Goal: Complete application form: Complete application form

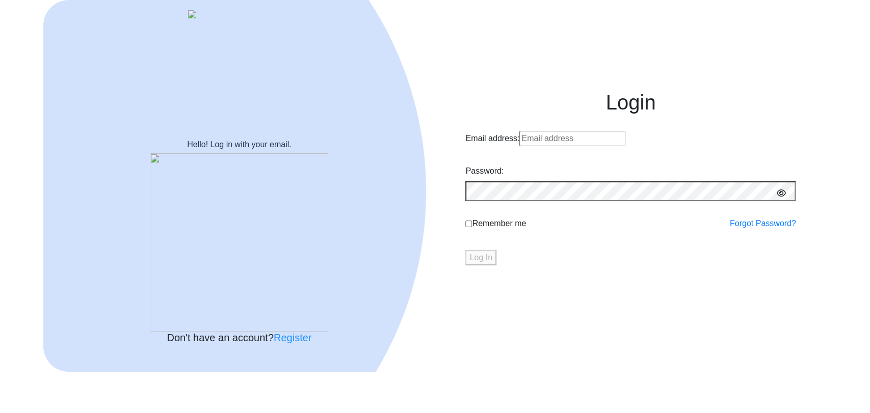
type input "[EMAIL_ADDRESS]"
click at [496, 265] on button "Log In" at bounding box center [480, 257] width 31 height 15
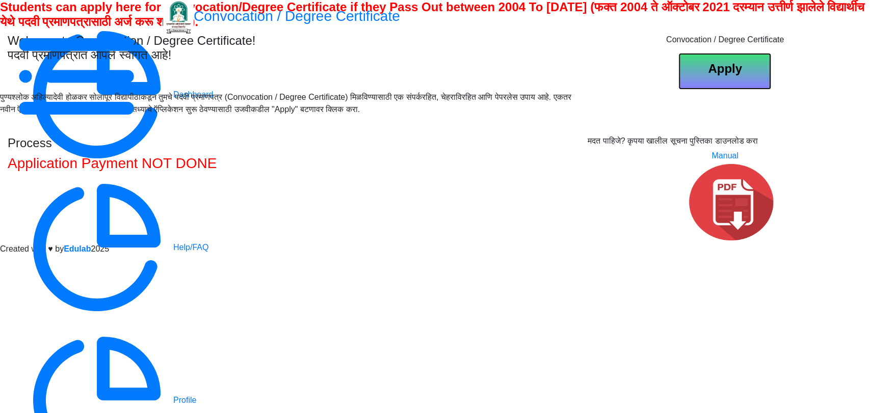
click at [735, 75] on b "Apply" at bounding box center [725, 69] width 34 height 14
select select
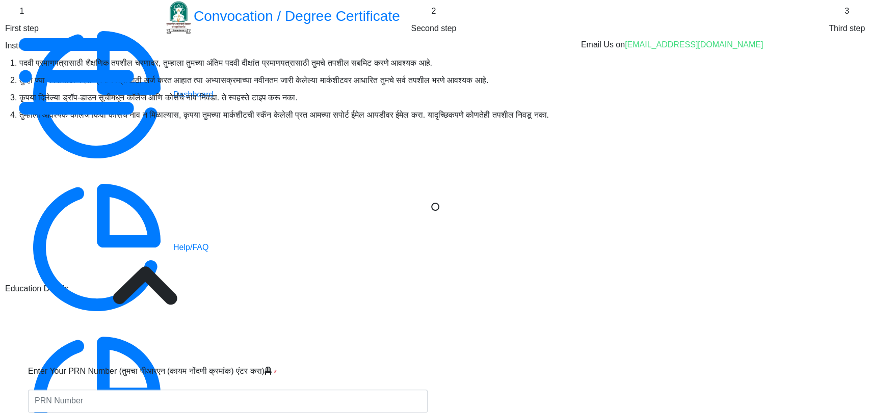
type input "[PERSON_NAME] [PERSON_NAME]"
type input "ok"
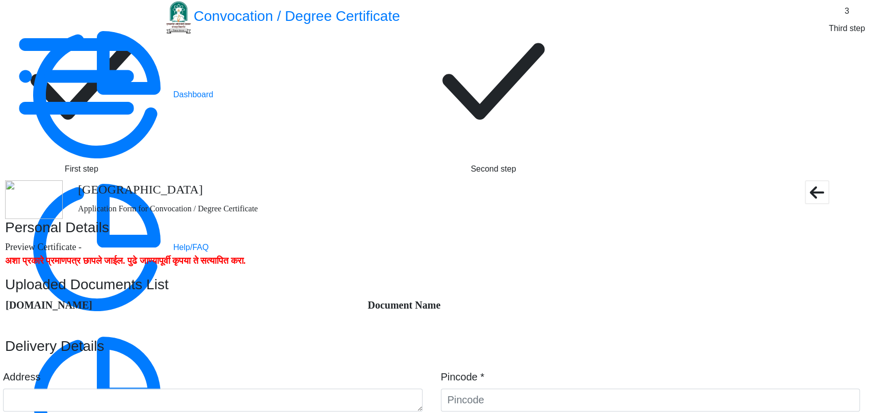
type textarea "41 371 New Budhwar peth Bhimratna chowk Solapur"
type input "413002"
type input "Dayanand College S.O"
type input "SOLAPUR"
type input "Maharashtra"
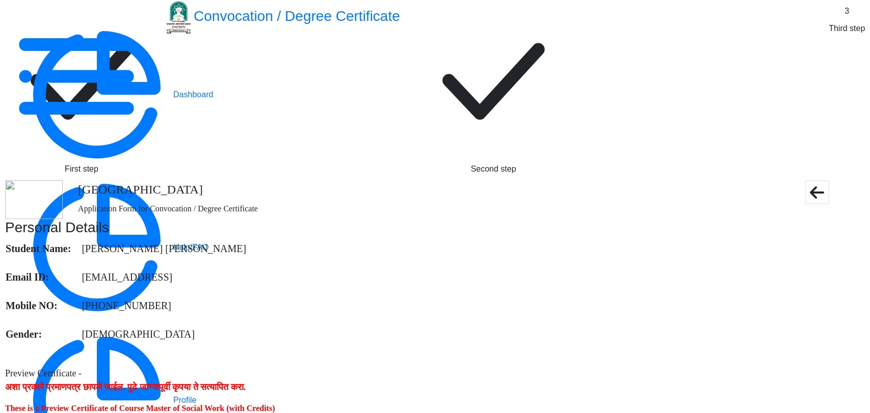
click at [158, 67] on rect at bounding box center [81, 81] width 153 height 153
select select "Regular"
select select "2018"
select select "March"
select select "Grade B+"
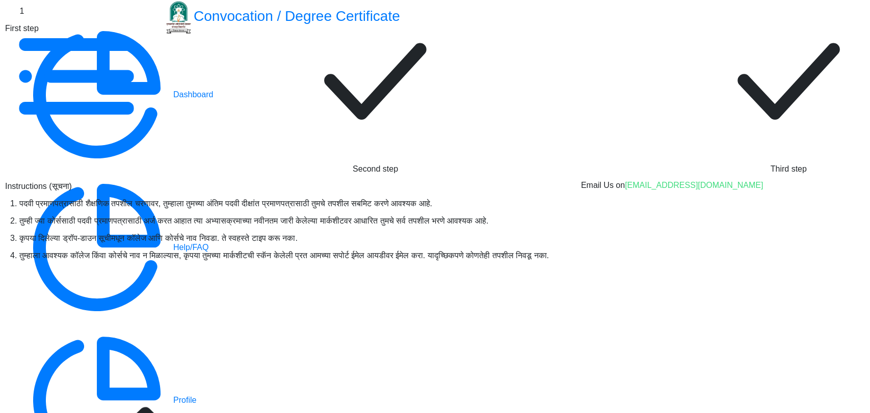
scroll to position [113, 0]
click at [865, 76] on div at bounding box center [865, 76] width 0 height 0
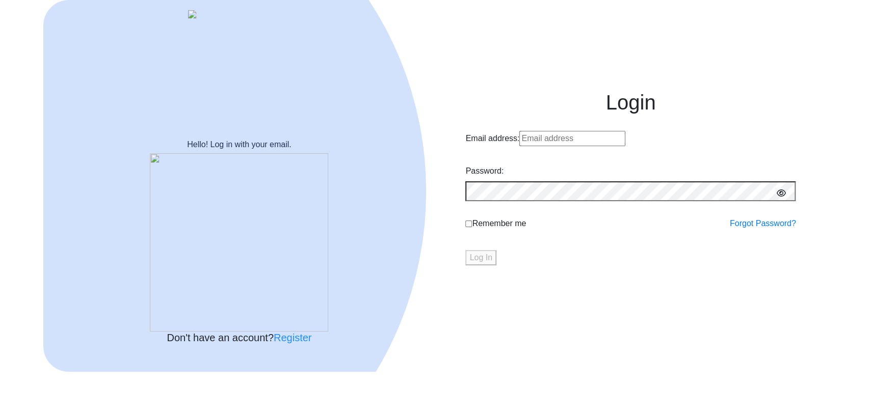
type input "prathameshpawar@edulab.inn"
drag, startPoint x: 604, startPoint y: 164, endPoint x: 469, endPoint y: 164, distance: 135.0
click at [519, 146] on input "prathameshpawar@edulab.inn" at bounding box center [572, 138] width 106 height 15
click at [598, 146] on input "prathameshpawar@edulab.inn" at bounding box center [572, 138] width 106 height 15
click at [602, 146] on input "prathameshpawar@edulab.inn" at bounding box center [572, 138] width 106 height 15
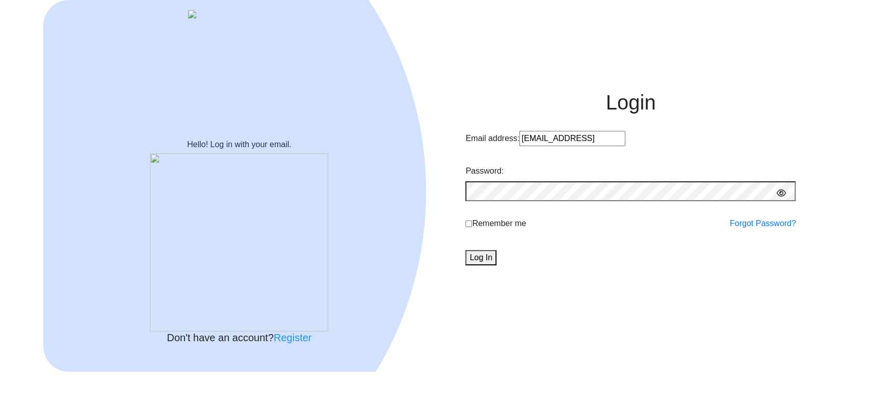
drag, startPoint x: 613, startPoint y: 164, endPoint x: 452, endPoint y: 161, distance: 161.0
click at [452, 161] on div "Login Email address: prathameshpawar@edulab.inn Password: Remember me Forgot Pa…" at bounding box center [630, 186] width 391 height 223
paste input "ndvdvundn@edulab.i"
type input "prathandvdvundn@edulab.in"
click at [496, 265] on button "Log In" at bounding box center [480, 257] width 31 height 15
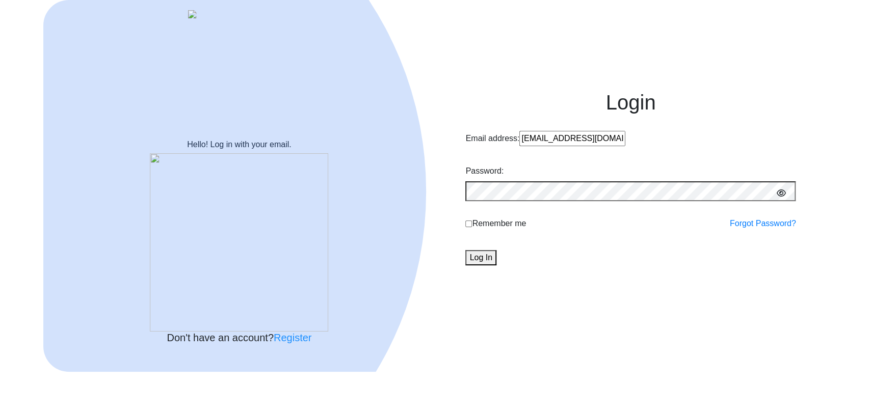
type input "[EMAIL_ADDRESS][DOMAIN_NAME]"
click at [496, 265] on button "Log In" at bounding box center [480, 257] width 31 height 15
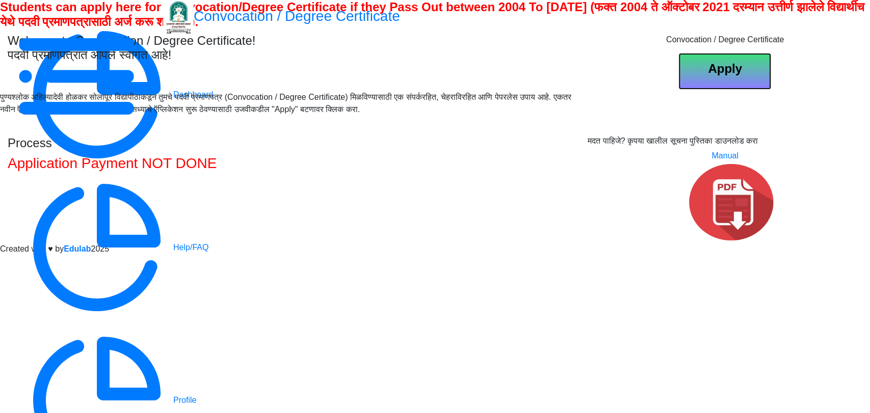
click at [731, 75] on b "Apply" at bounding box center [725, 69] width 34 height 14
select select
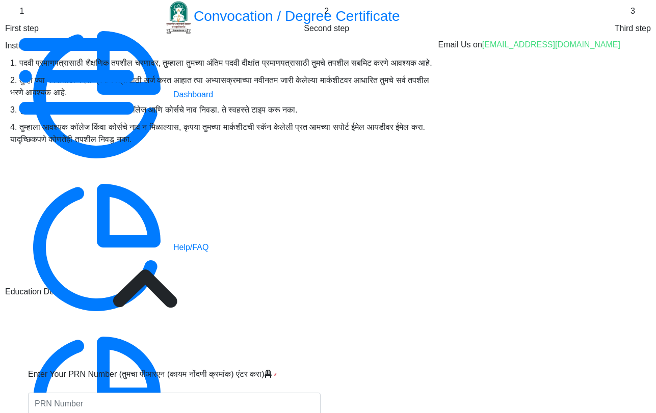
scroll to position [226, 0]
click at [235, 393] on input "Enter Your PRN Number (तुमचा पीआरएन (कायम नोंदणी क्रमांक) एंटर करा)" at bounding box center [174, 404] width 292 height 23
type input "2016201620162016"
select select "Regular"
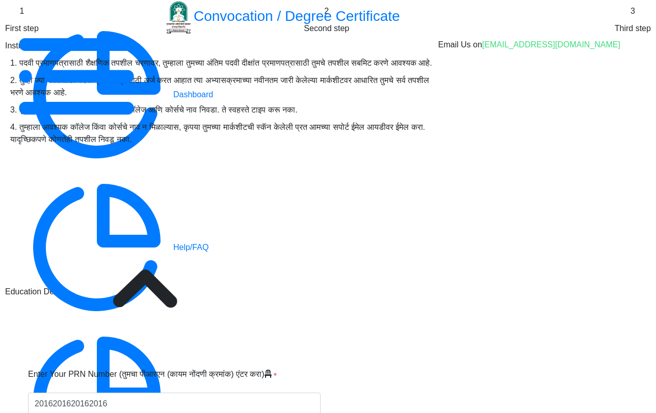
type input "V."
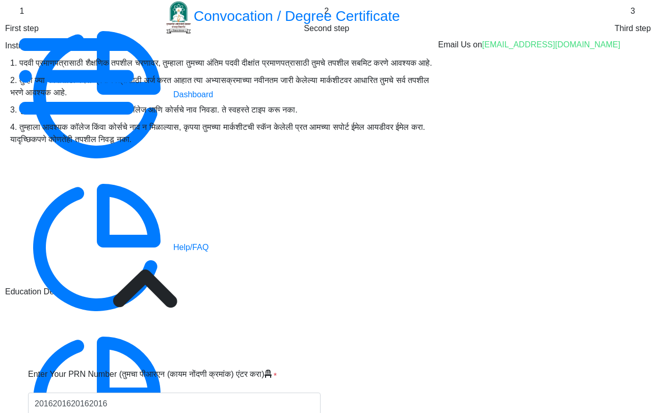
select select
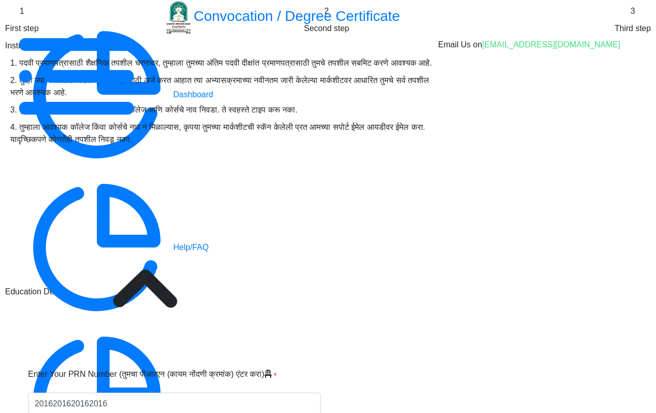
select select "Biotechnology"
select select "2019"
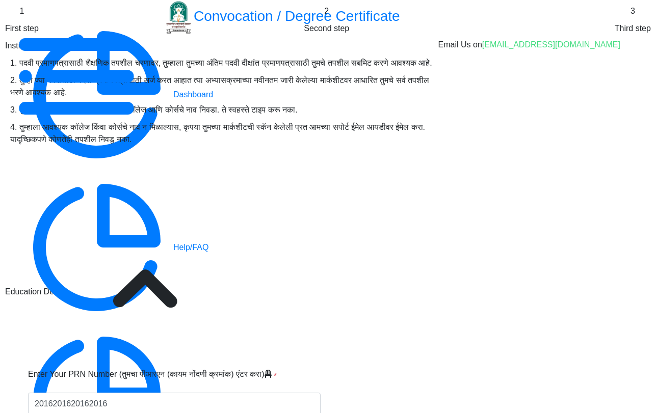
select select "March"
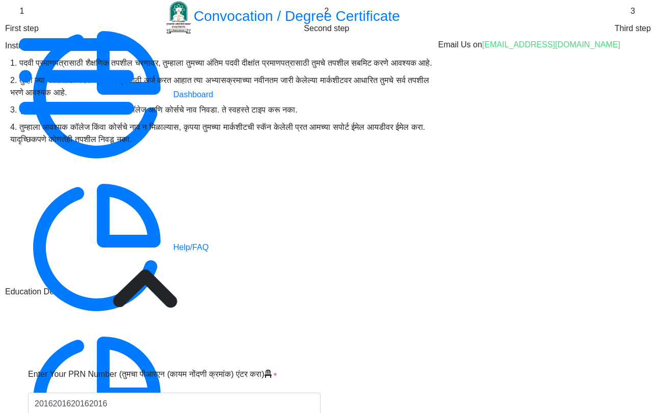
select select "Grade A"
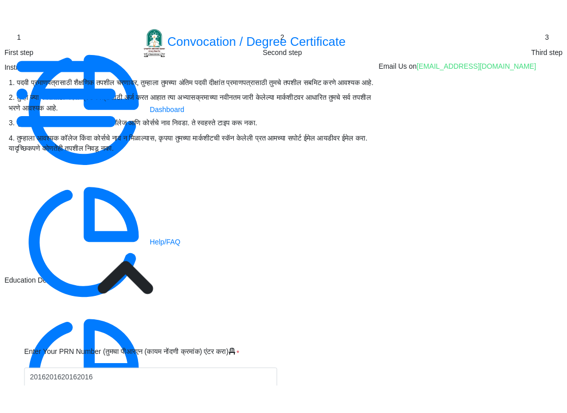
scroll to position [613, 0]
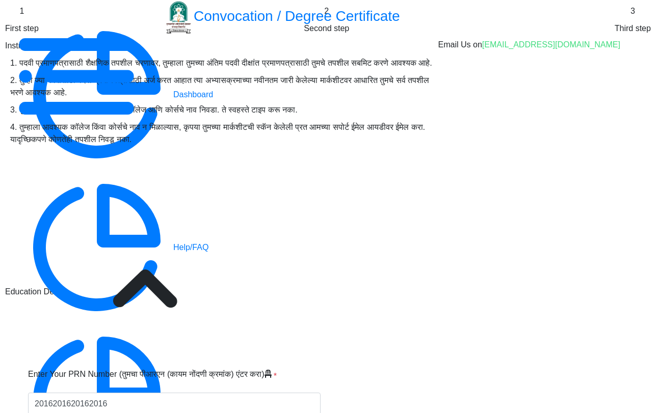
type input "111111"
type input "[PERSON_NAME] [PERSON_NAME]"
type input "[PERSON_NAME]"
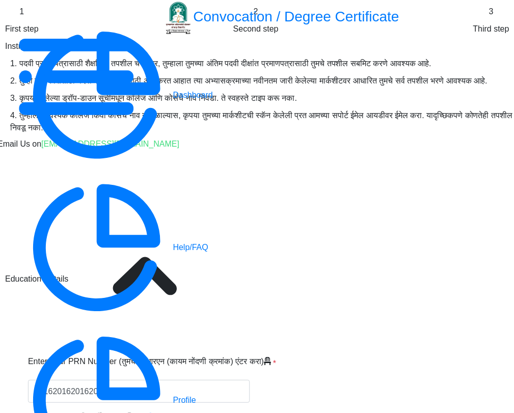
scroll to position [626, 0]
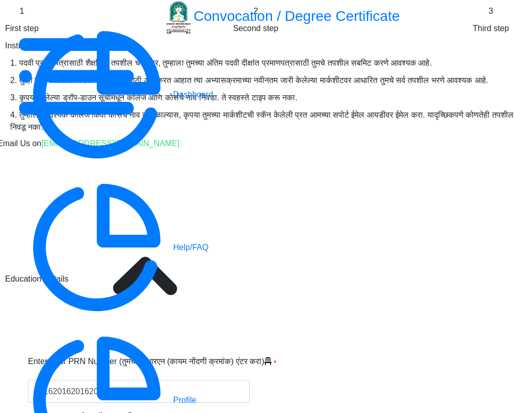
click at [218, 380] on input "Enter Your PRN Number (तुमचा पीआरएन (कायम नोंदणी क्रमांक) एंटर करा)" at bounding box center [139, 391] width 222 height 23
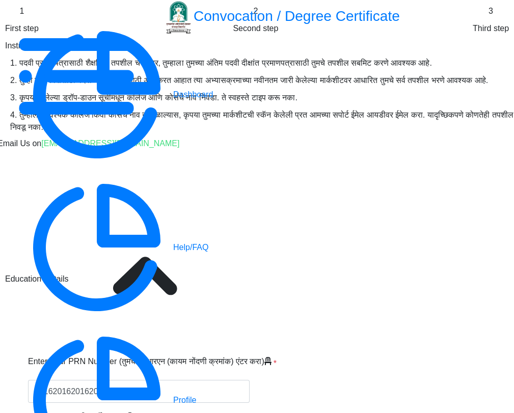
scroll to position [126, 0]
click at [182, 380] on input "Enter Your PRN Number (तुमचा पीआरएन (कायम नोंदणी क्रमांक) एंटर करा)" at bounding box center [139, 391] width 222 height 23
type input "2016201620162016"
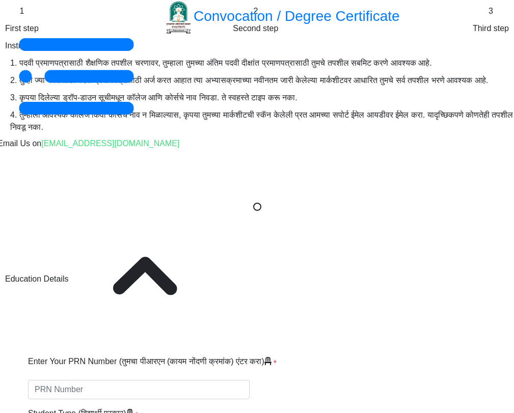
select select
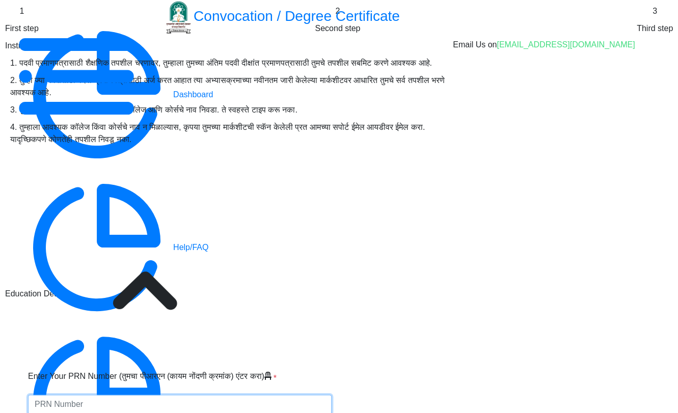
click at [297, 395] on input "Enter Your PRN Number (तुमचा पीआरएन (कायम नोंदणी क्रमांक) एंटर करा)" at bounding box center [180, 404] width 304 height 19
type input "1234567890123456"
select select "Regular"
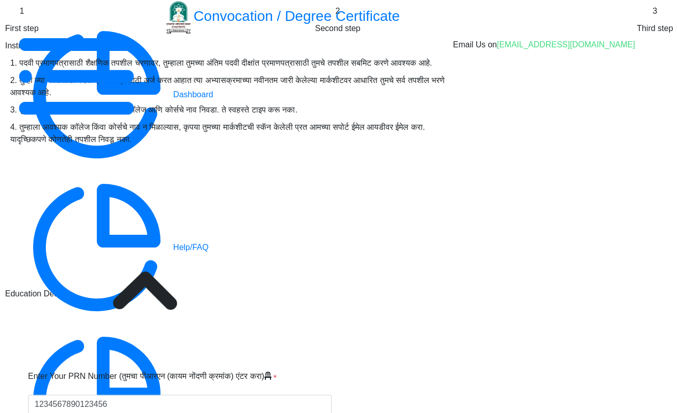
type input "V.G"
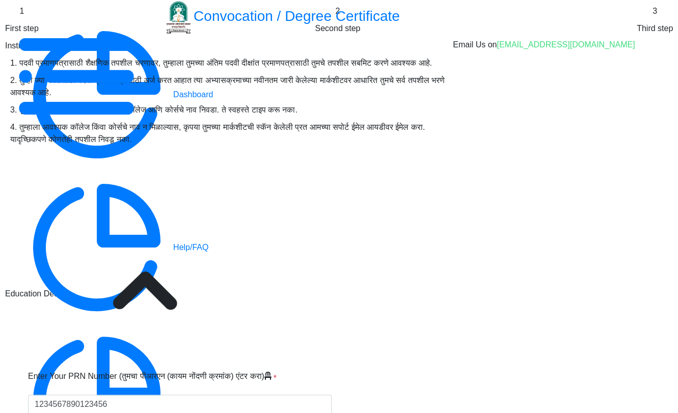
select select
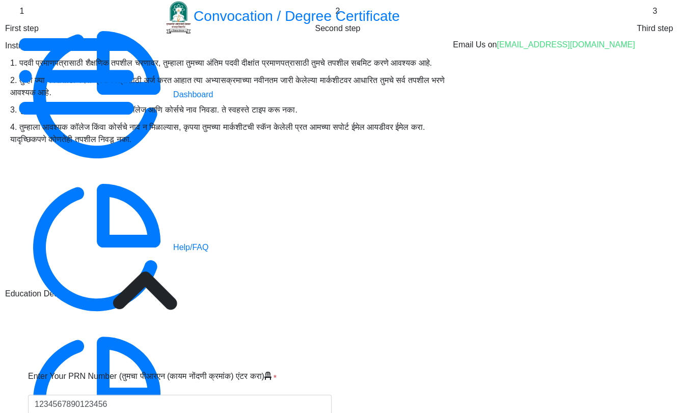
select select "Biotechnology"
select select "2019"
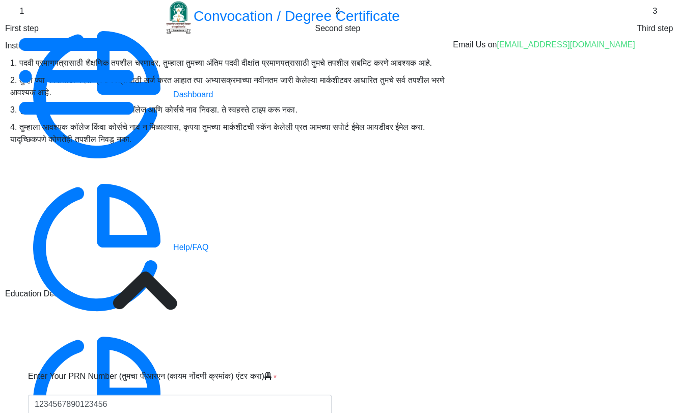
select select "March"
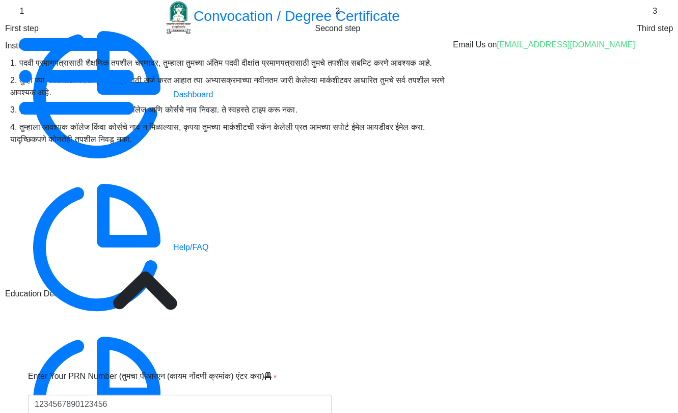
select select "Grade A"
type input "123456"
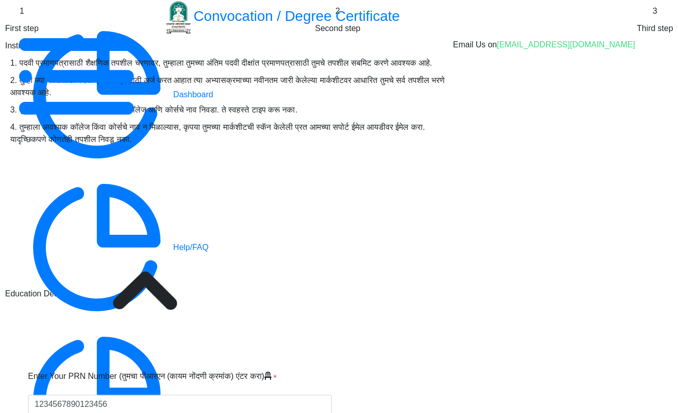
type input "[PERSON_NAME] [PERSON_NAME]"
type input "[PERSON_NAME]"
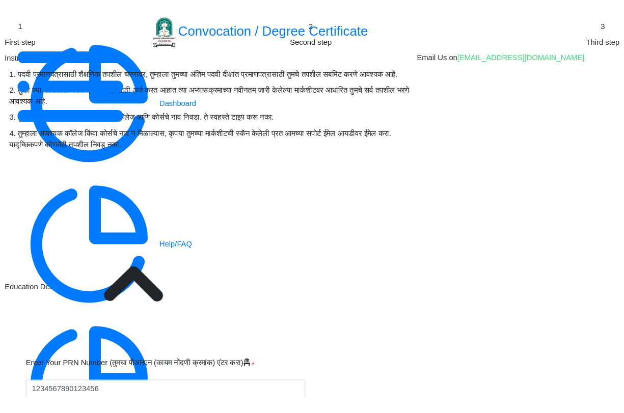
scroll to position [583, 0]
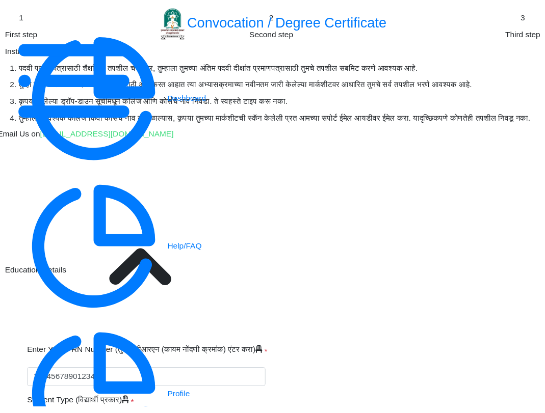
scroll to position [587, 0]
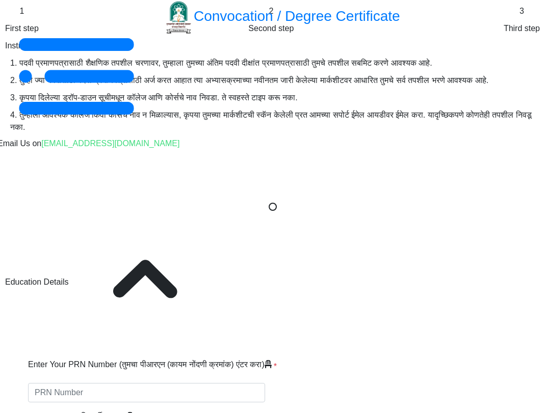
select select
click at [179, 337] on nb-spinner at bounding box center [272, 206] width 545 height 413
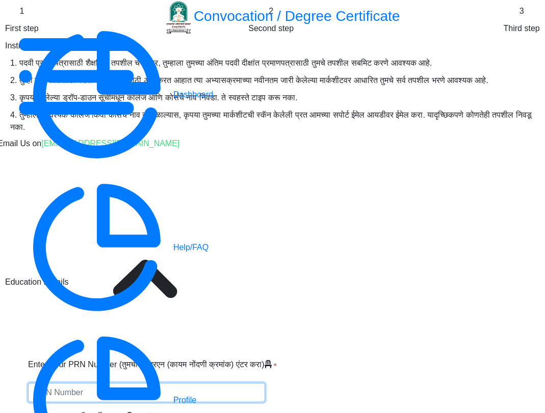
click at [147, 383] on input "Enter Your PRN Number (तुमचा पीआरएन (कायम नोंदणी क्रमांक) एंटर करा)" at bounding box center [146, 392] width 237 height 19
type input "1234567890123456"
select select "Regular"
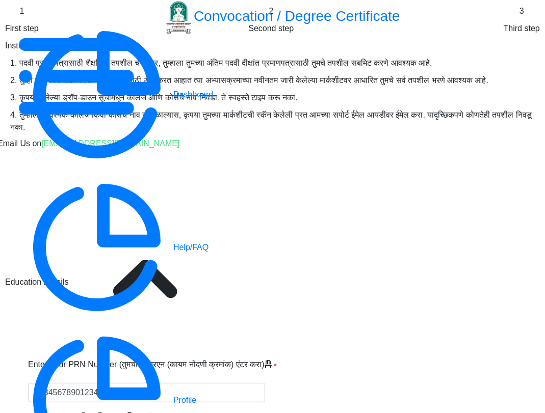
type input "V.G"
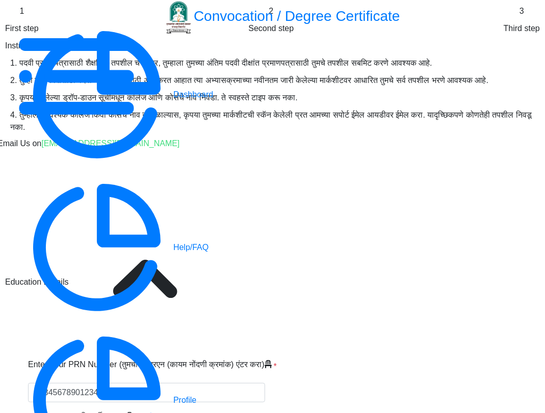
select select
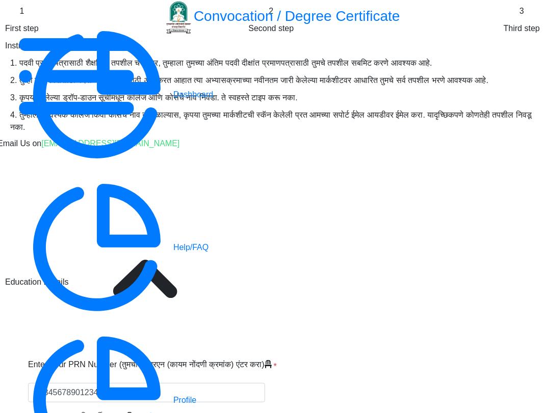
select select "Biotechnology"
select select "2019"
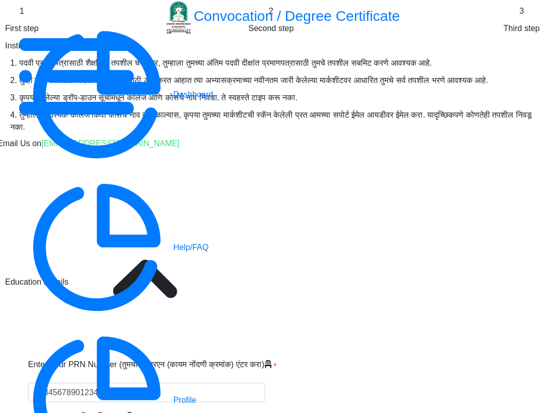
select select "March"
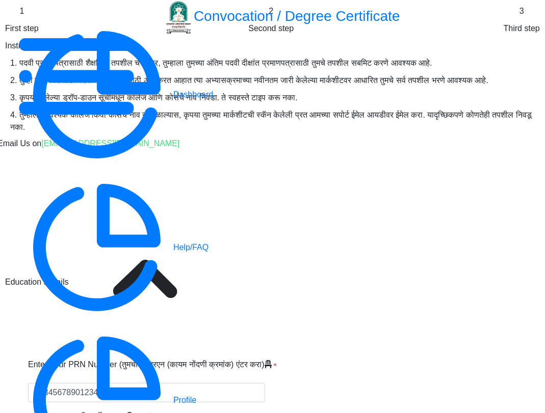
scroll to position [566, 0]
select select "Grade A"
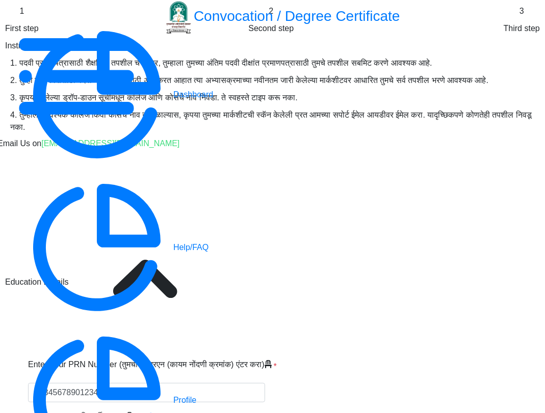
type input "12654"
type input "[PERSON_NAME] [PERSON_NAME]"
type input "[PERSON_NAME]"
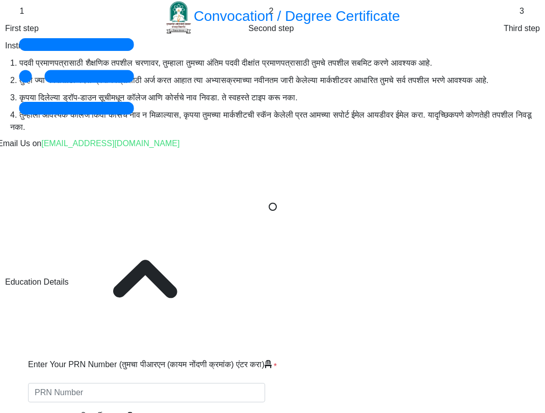
select select
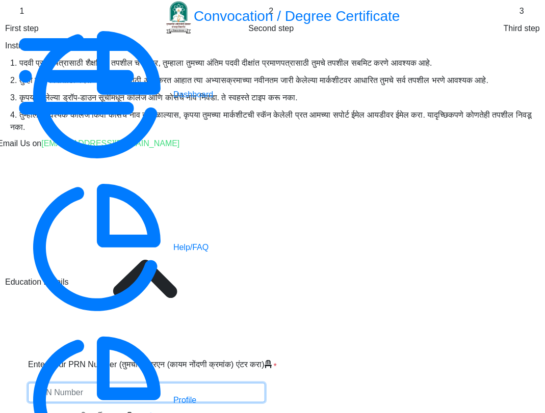
click at [197, 383] on input "Enter Your PRN Number (तुमचा पीआरएन (कायम नोंदणी क्रमांक) एंटर करा)" at bounding box center [146, 392] width 237 height 19
type input "1234567890123456"
select select "Regular"
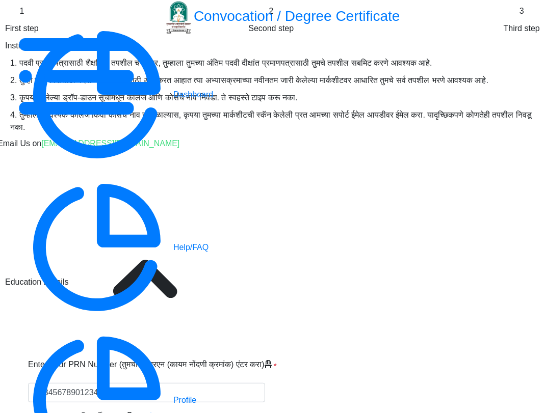
scroll to position [339, 0]
type input "V.G"
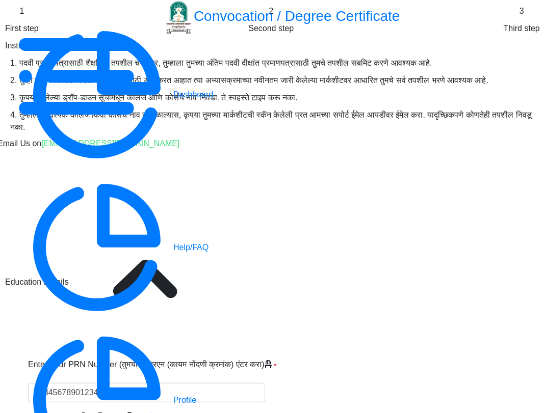
select select
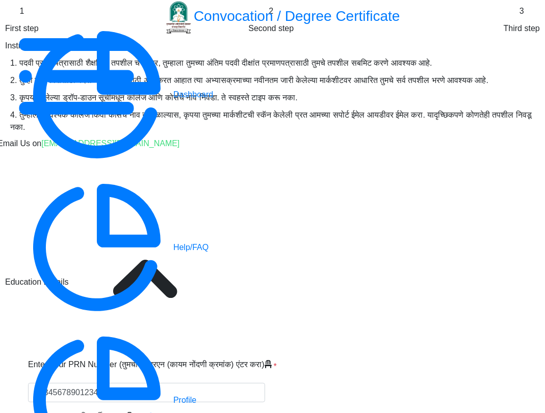
select select "Biotechnology"
select select "2019"
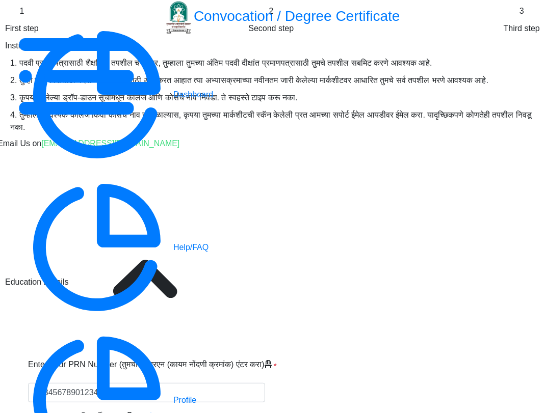
select select "March"
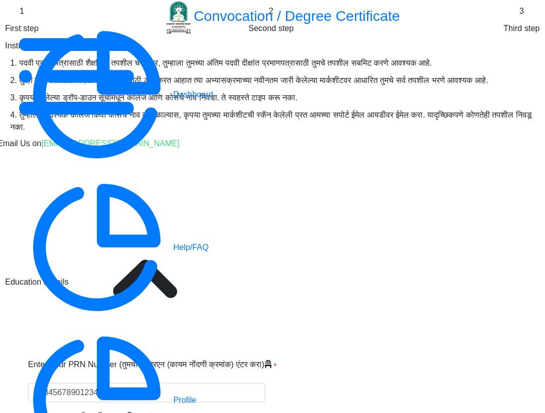
select select "Grade A"
type input "12654"
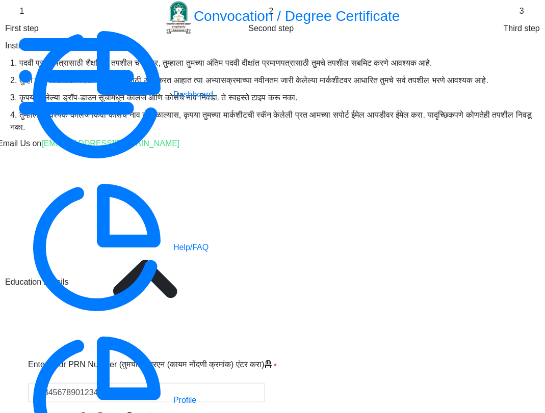
type input "[PERSON_NAME] [PERSON_NAME]"
type input "[PERSON_NAME]"
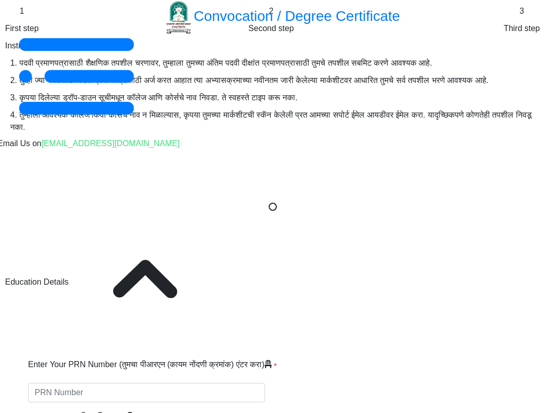
select select
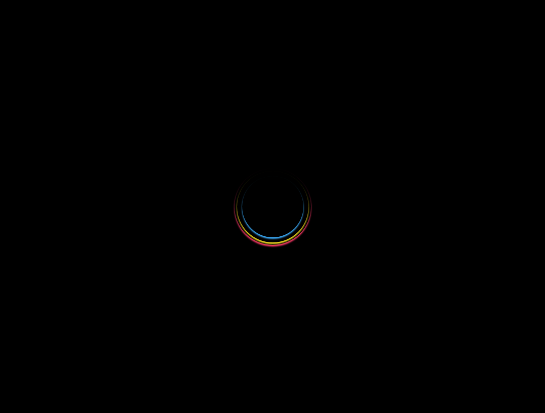
select select
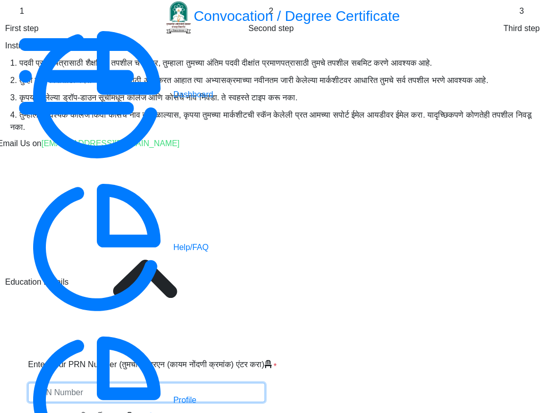
click at [236, 383] on input "Enter Your PRN Number (तुमचा पीआरएन (कायम नोंदणी क्रमांक) एंटर करा)" at bounding box center [146, 392] width 237 height 19
type input "123456789034567"
drag, startPoint x: 208, startPoint y: 219, endPoint x: 203, endPoint y: 225, distance: 7.9
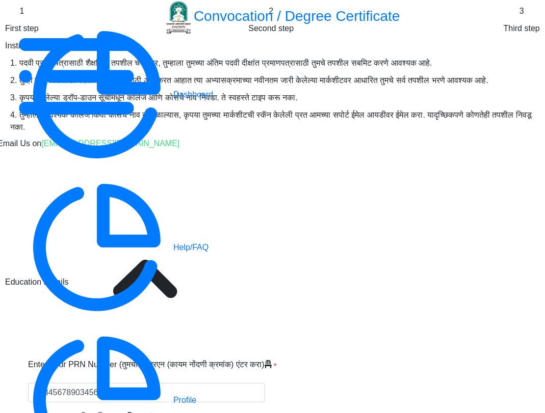
select select "Regular"
type input "V."
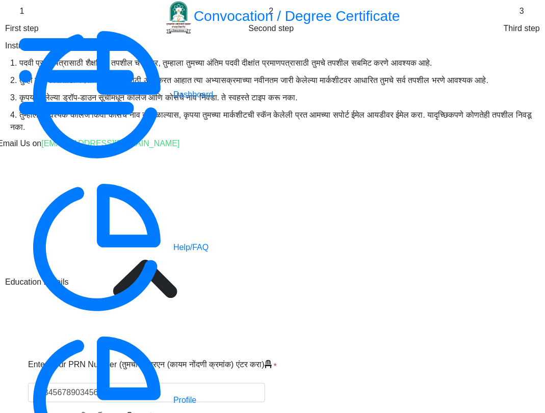
select select
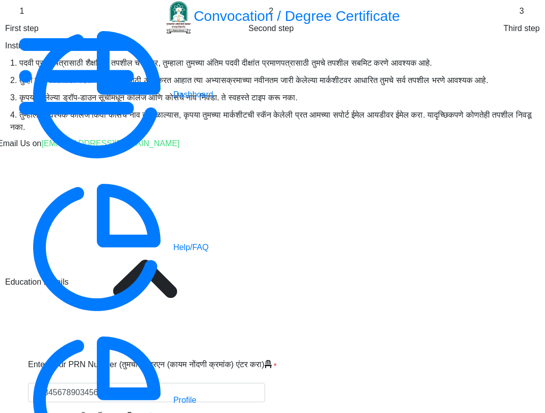
select select "Biotechnology"
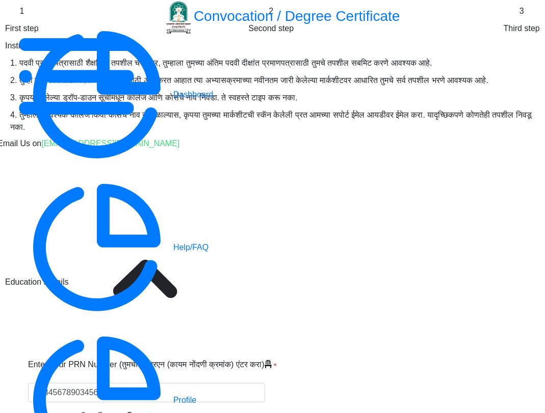
select select "2019"
select select "March"
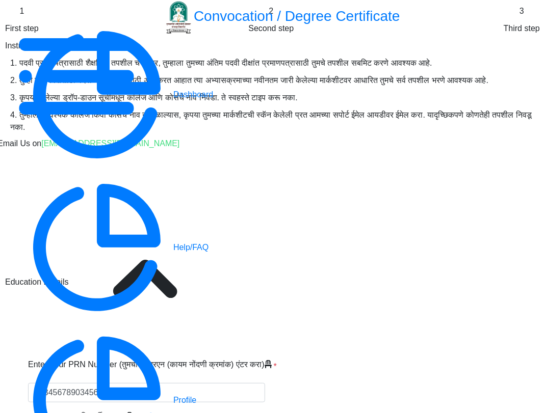
scroll to position [452, 0]
select select "Grade A"
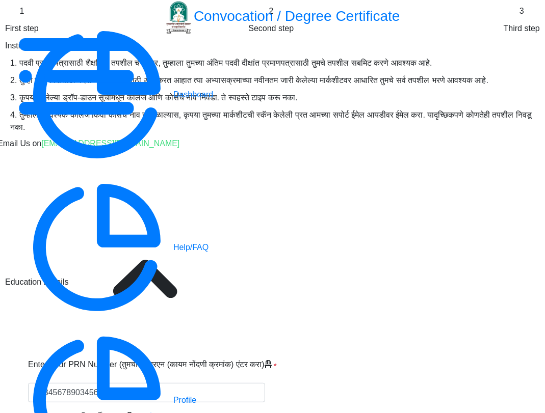
type input "123456"
type input "[PERSON_NAME] [PERSON_NAME]"
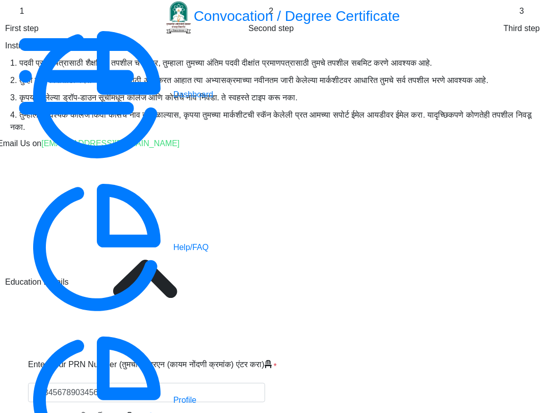
type input "[PERSON_NAME]"
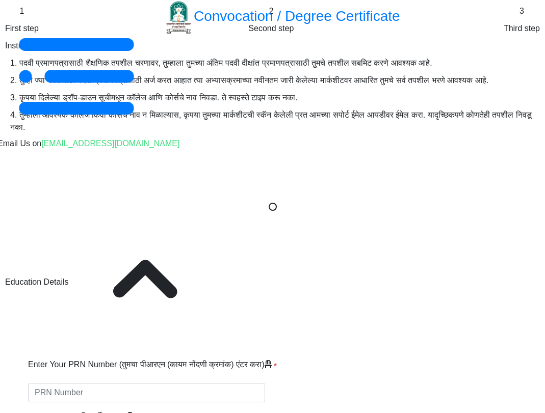
select select
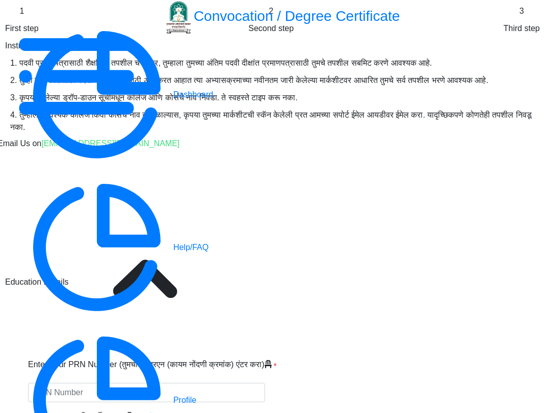
scroll to position [170, 0]
click at [194, 383] on input "Enter Your PRN Number (तुमचा पीआरएन (कायम नोंदणी क्रमांक) एंटर करा)" at bounding box center [146, 392] width 237 height 19
type input "3245678546789"
select select "Regular"
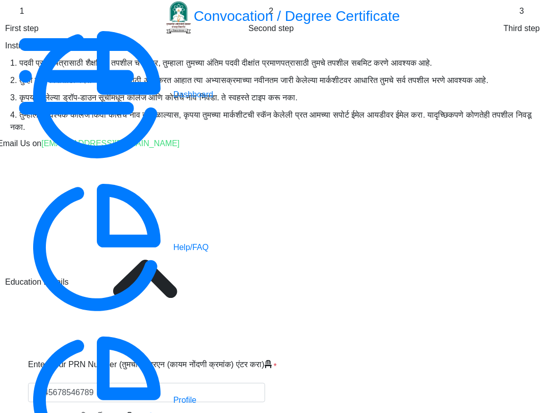
type input "V.G"
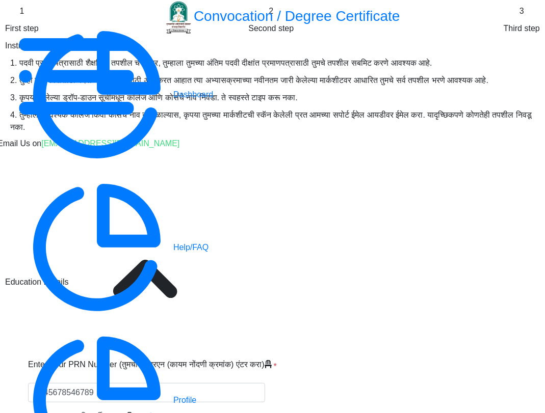
select select
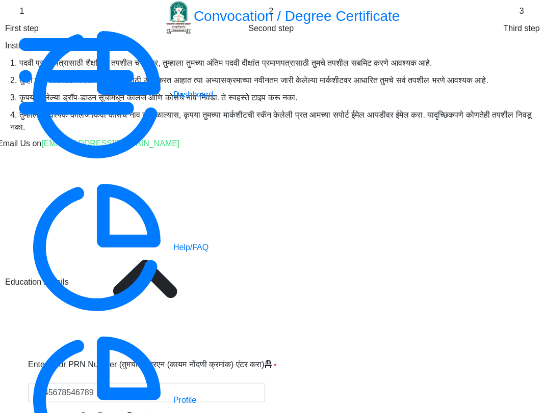
select select "Biotechnology"
select select "2019"
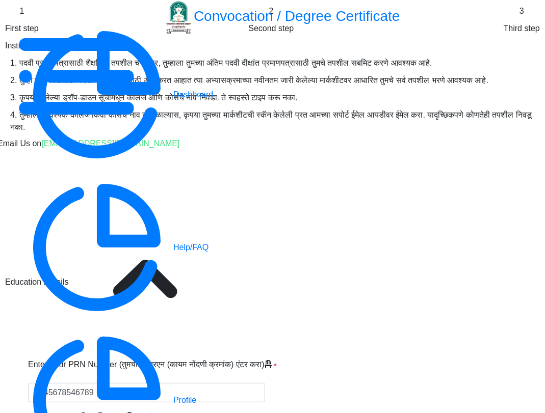
select select "March"
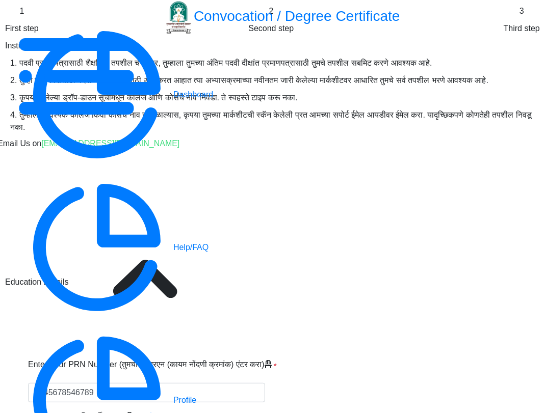
select select "Grade A"
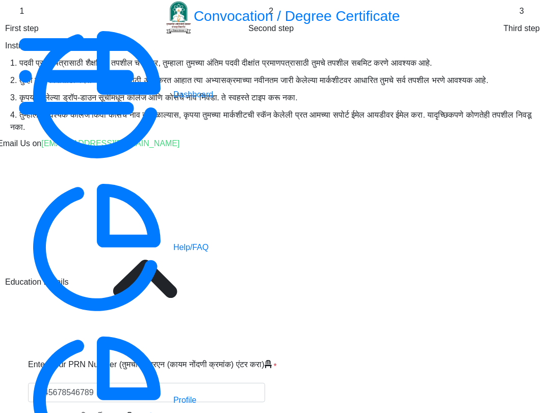
type input "12654"
type input "[PERSON_NAME] [PERSON_NAME]"
type input "[PERSON_NAME]"
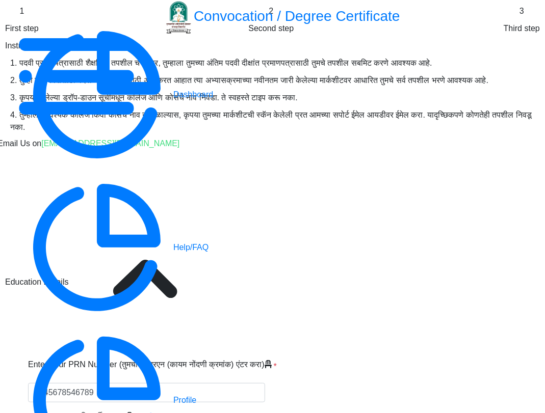
scroll to position [597, 0]
select select
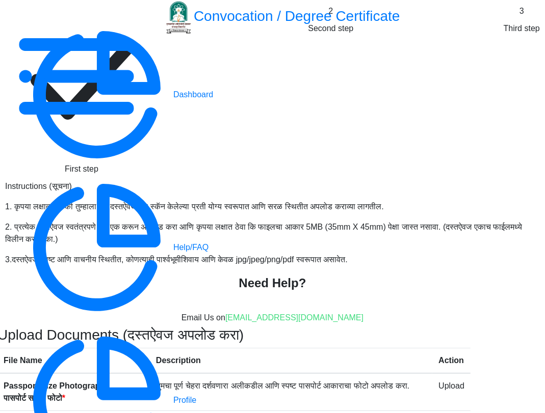
click at [67, 74] on rect at bounding box center [81, 81] width 153 height 153
select select "Regular"
select select "Biotechnology"
select select "2019"
select select "March"
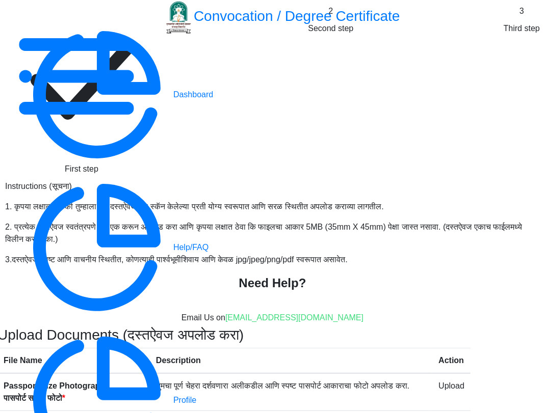
select select "Grade A"
